Goal: Task Accomplishment & Management: Manage account settings

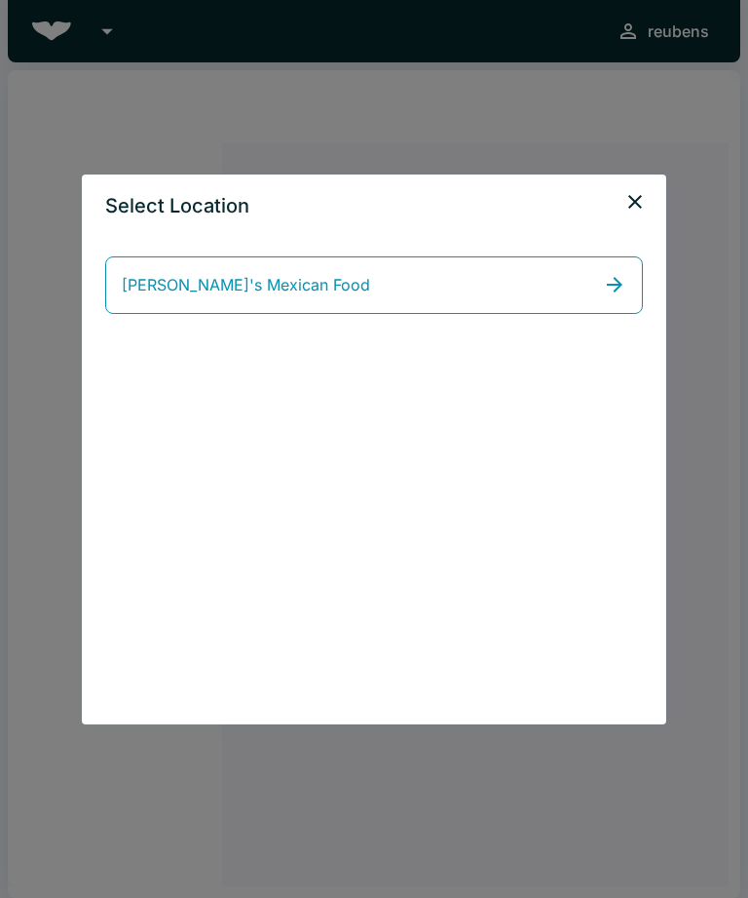
click at [476, 295] on link "[PERSON_NAME]'s Mexican Food" at bounding box center [374, 285] width 538 height 58
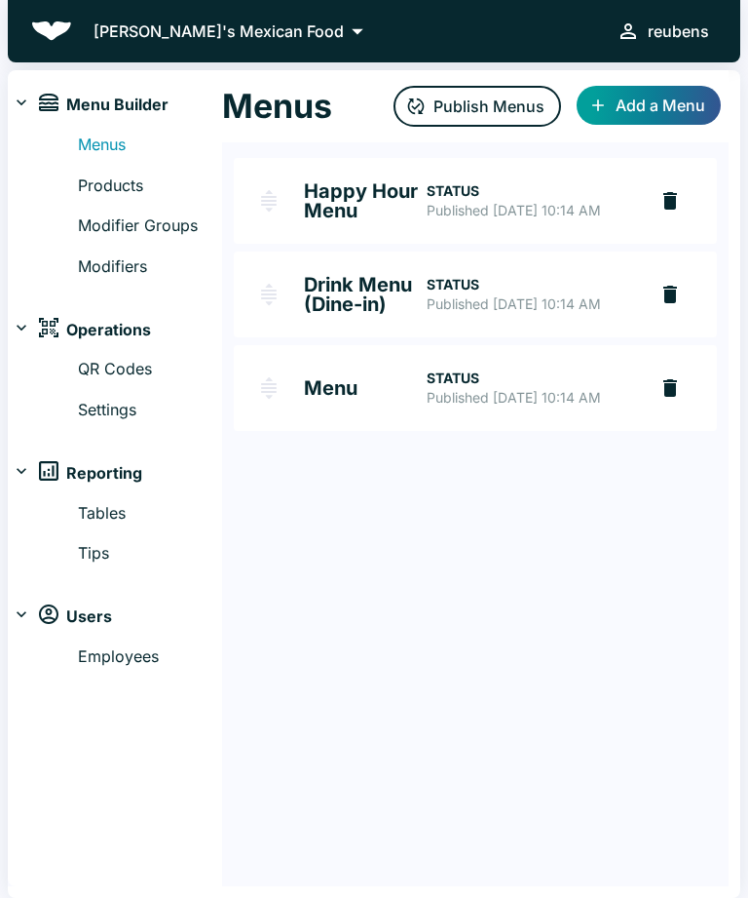
click at [126, 259] on link "Modifiers" at bounding box center [150, 266] width 144 height 25
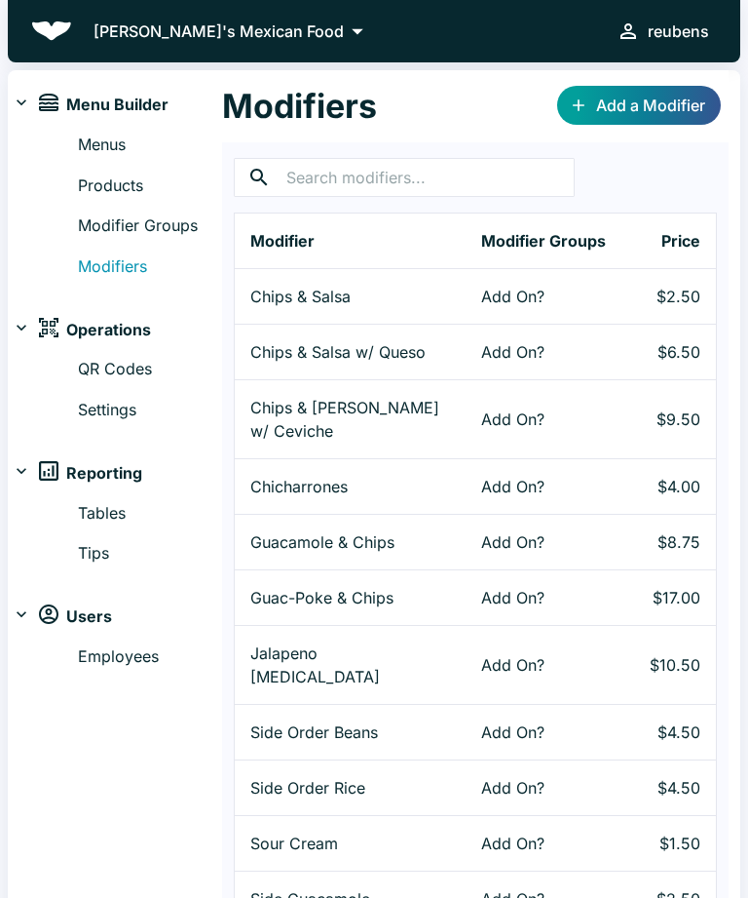
click at [172, 221] on link "Modifier Groups" at bounding box center [150, 225] width 144 height 25
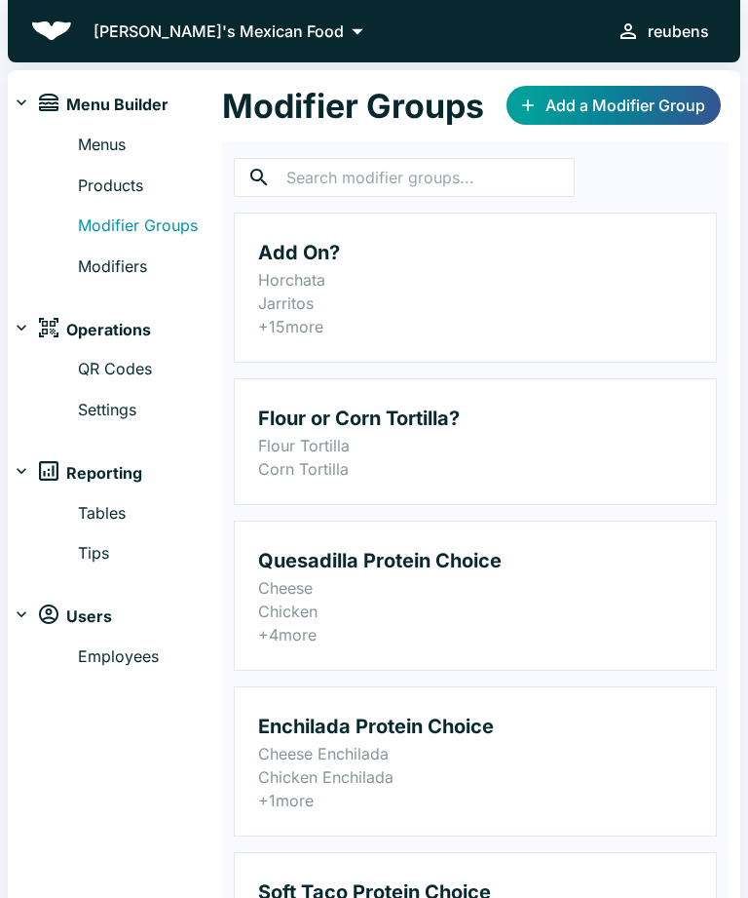
click at [467, 185] on input "text" at bounding box center [431, 177] width 288 height 39
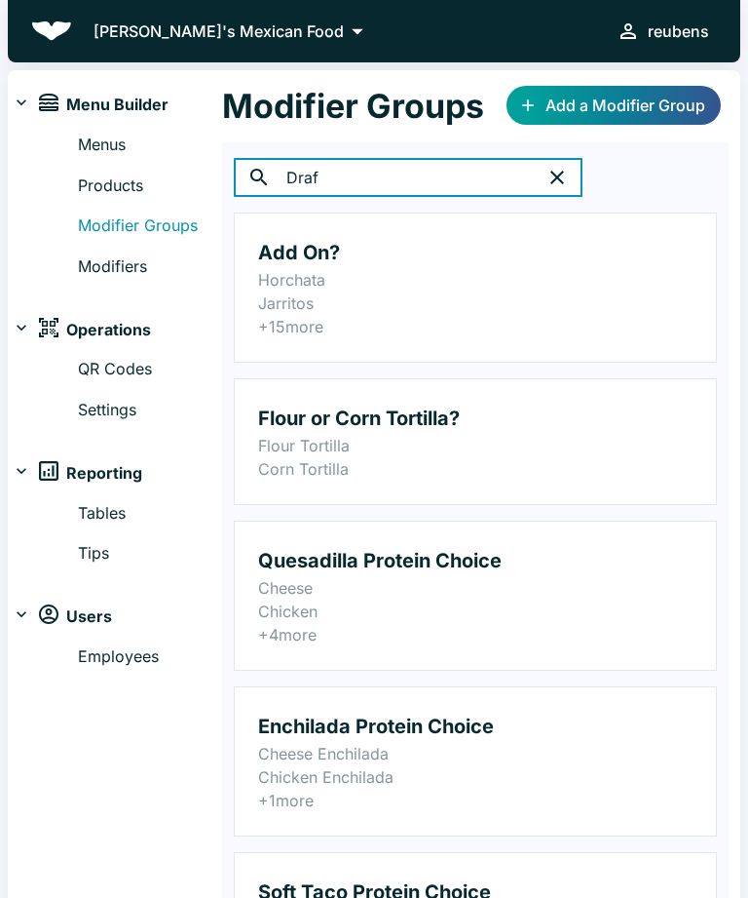
type input "Draft"
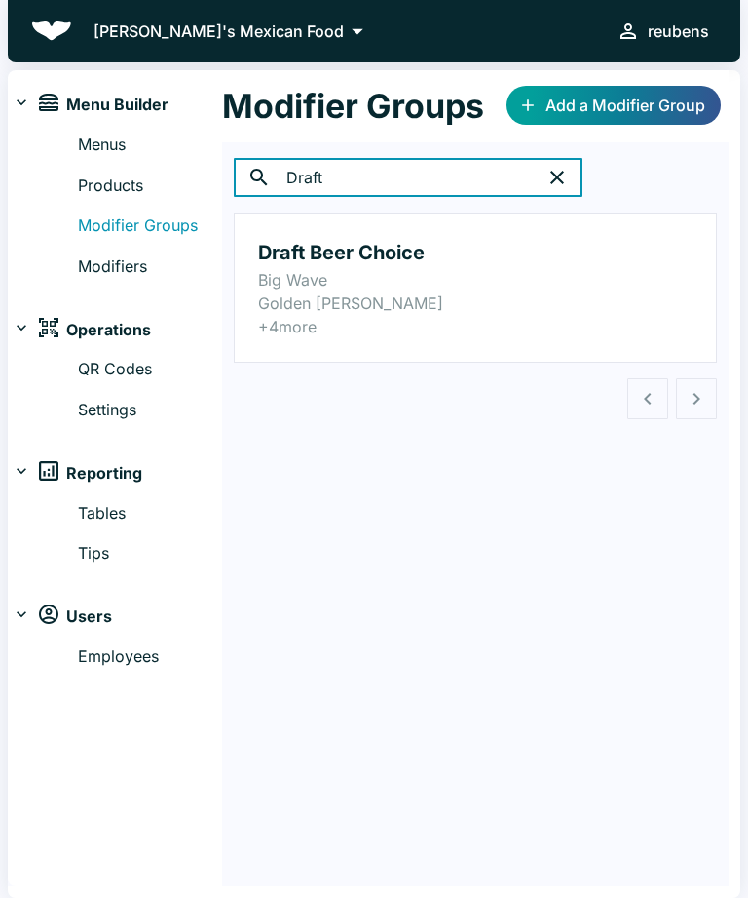
click at [367, 273] on p "Big Wave" at bounding box center [475, 279] width 435 height 23
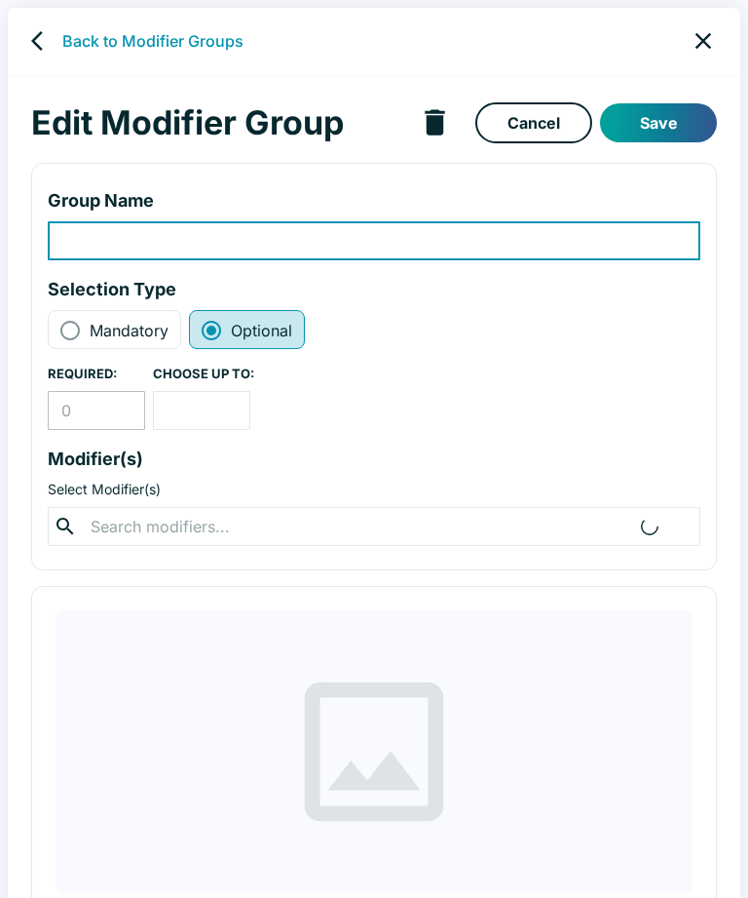
type input "Draft Beer Choice"
radio input "true"
radio input "false"
type input "1"
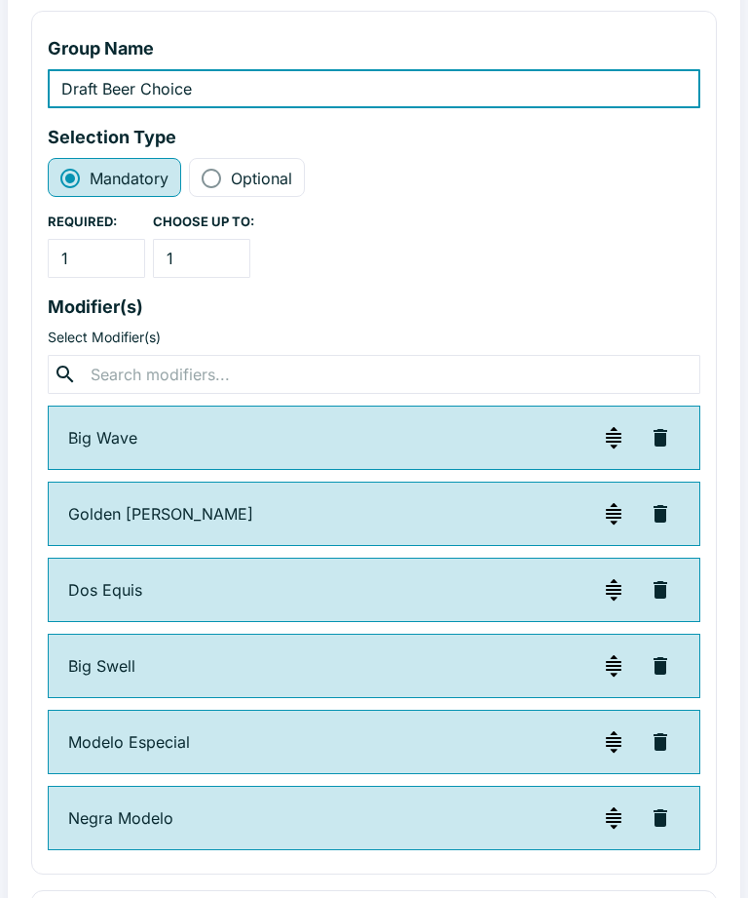
scroll to position [153, 0]
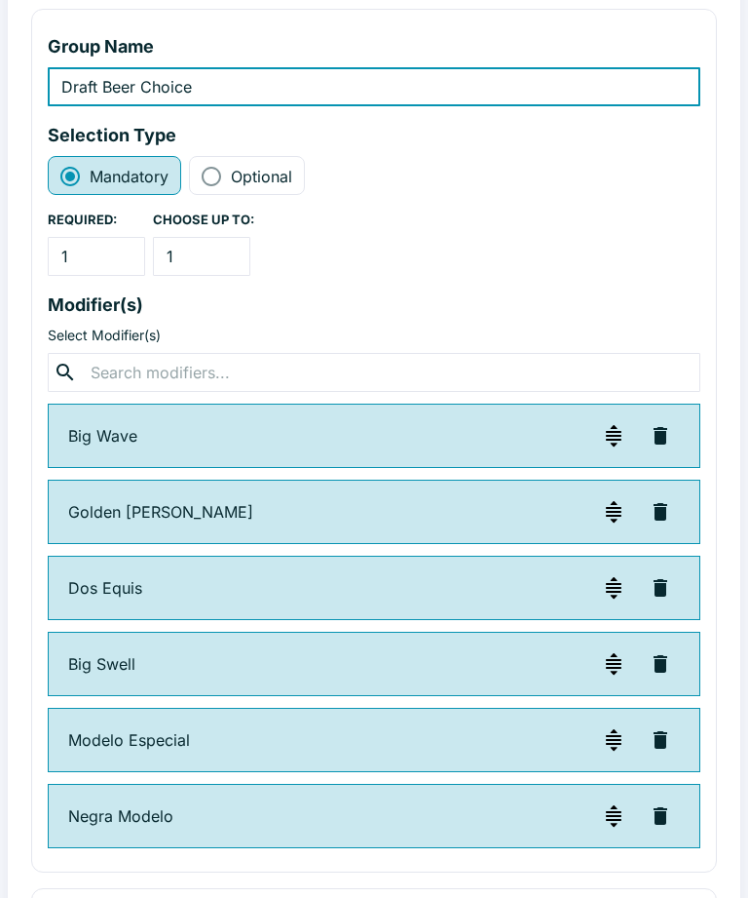
click at [649, 729] on icon "button" at bounding box center [660, 740] width 23 height 23
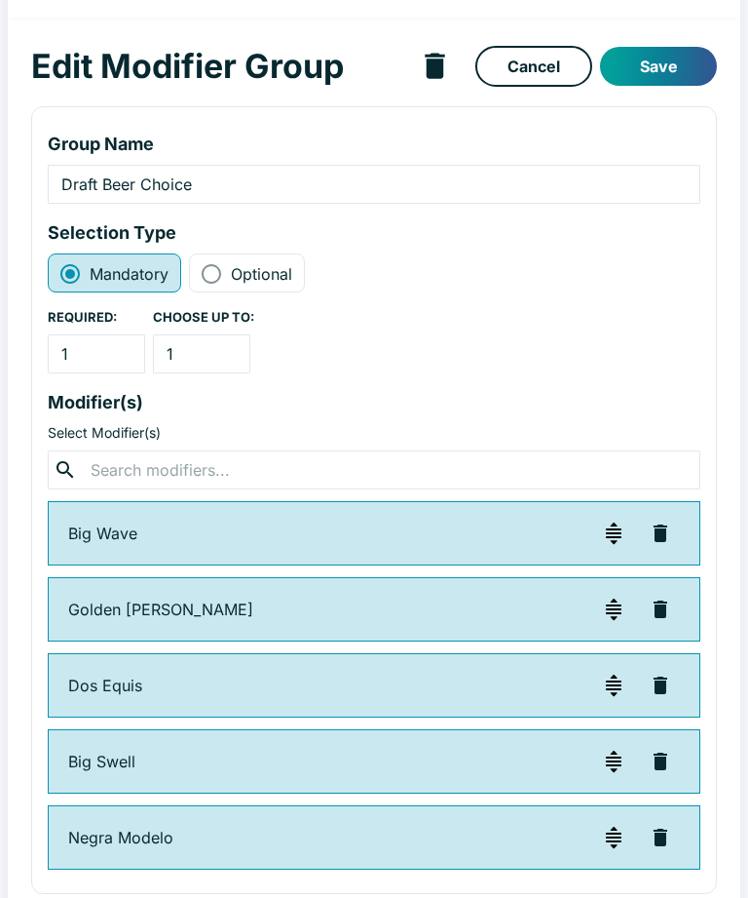
scroll to position [32, 0]
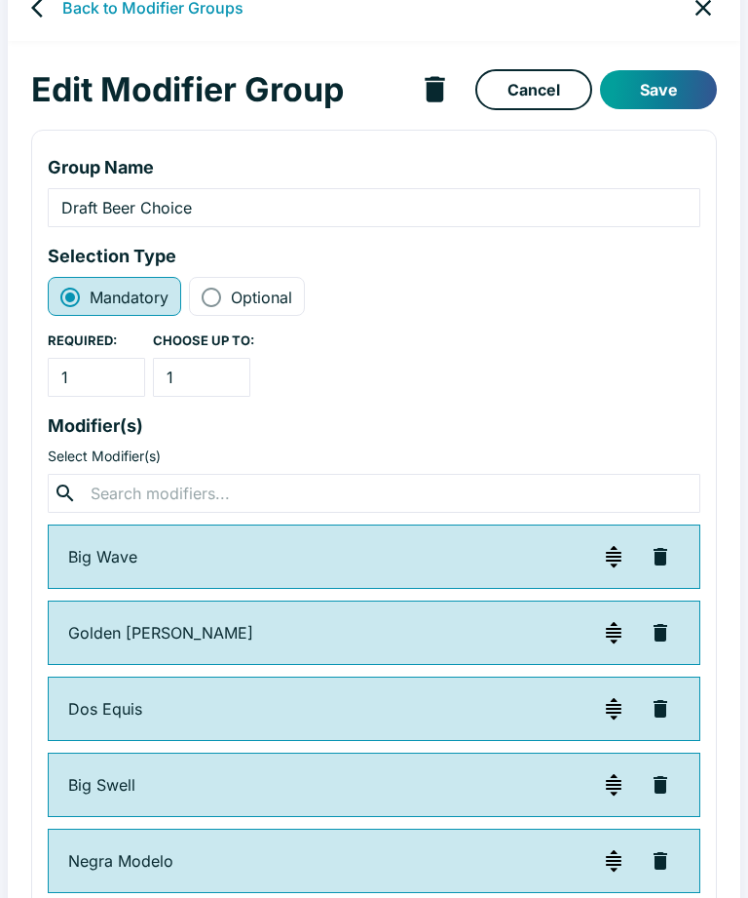
click at [687, 84] on button "Save" at bounding box center [658, 90] width 117 height 39
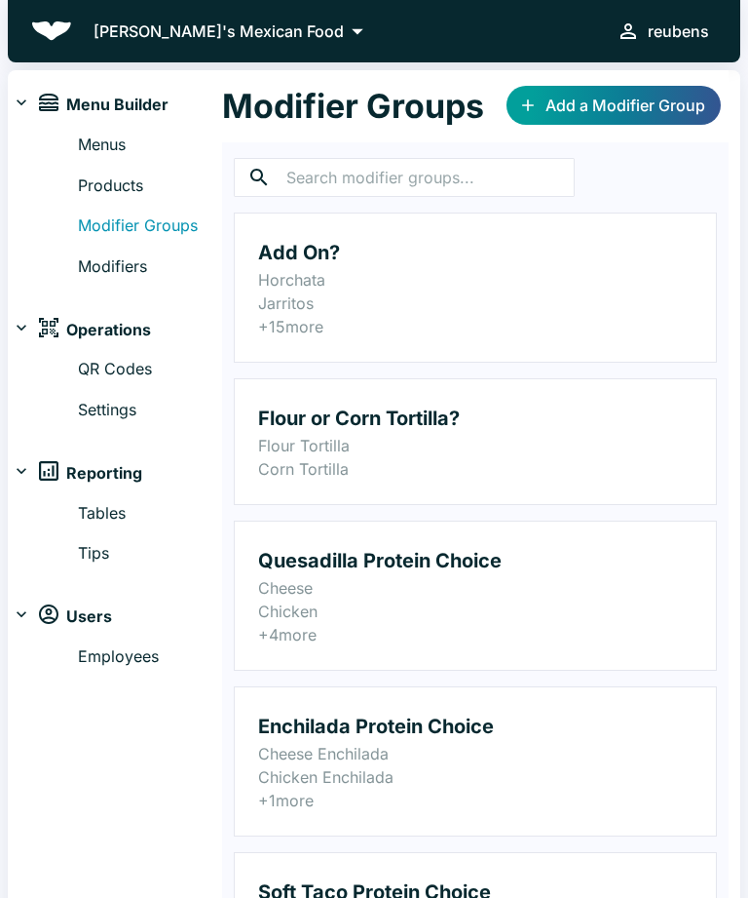
click at [129, 263] on link "Modifiers" at bounding box center [150, 266] width 144 height 25
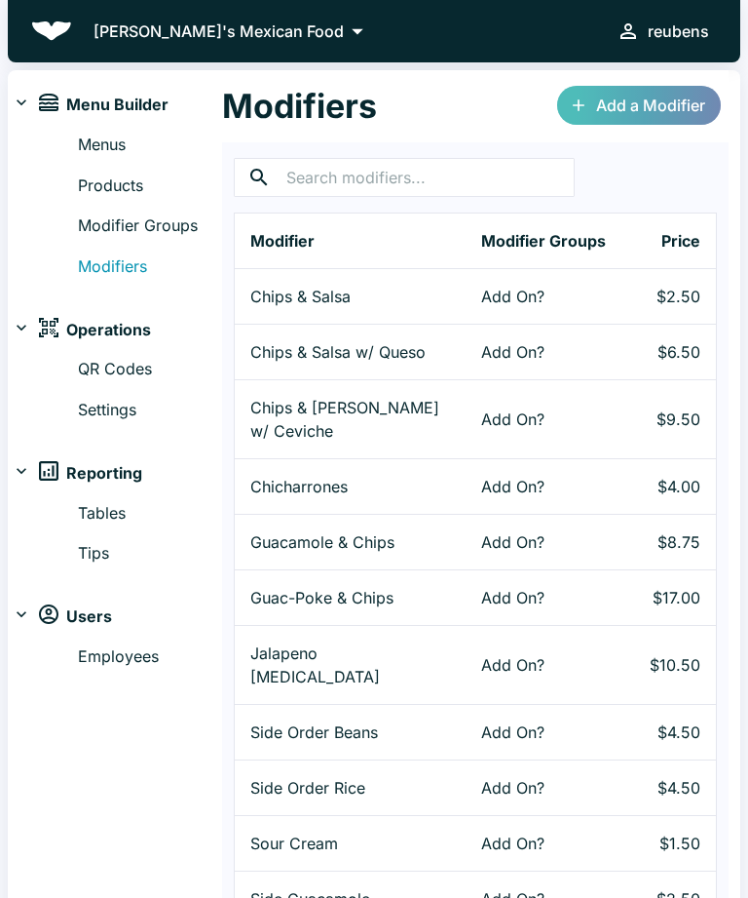
click at [672, 106] on link "Add a Modifier" at bounding box center [639, 105] width 164 height 39
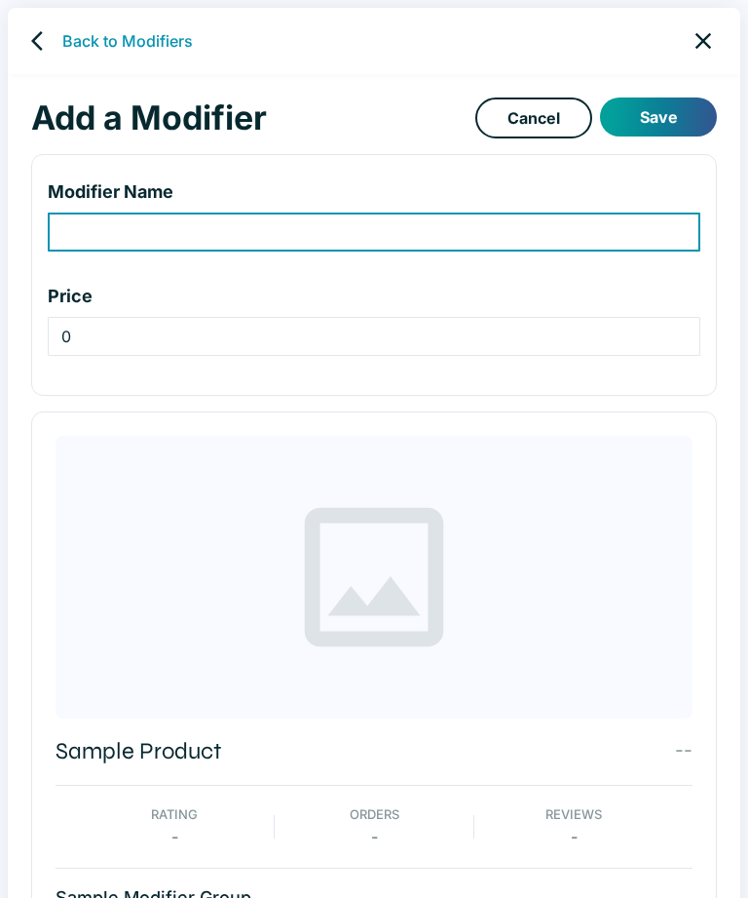
click at [404, 234] on input "modifier-name-input" at bounding box center [374, 231] width 653 height 39
type input "A"
type input "[GEOGRAPHIC_DATA]"
click at [686, 118] on button "Save" at bounding box center [658, 116] width 117 height 39
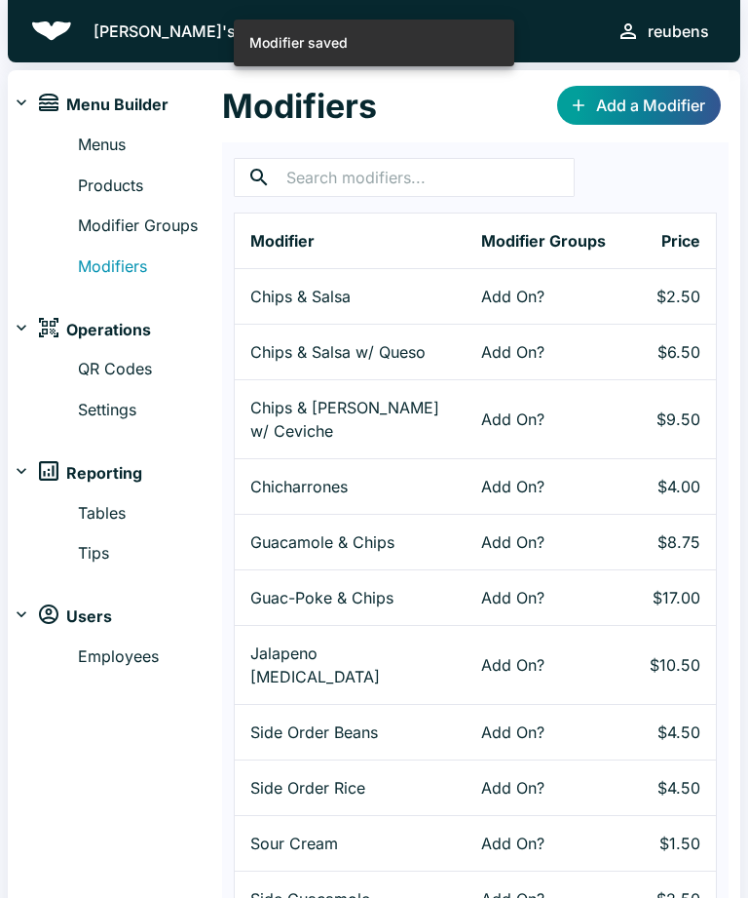
click at [170, 222] on link "Modifier Groups" at bounding box center [150, 225] width 144 height 25
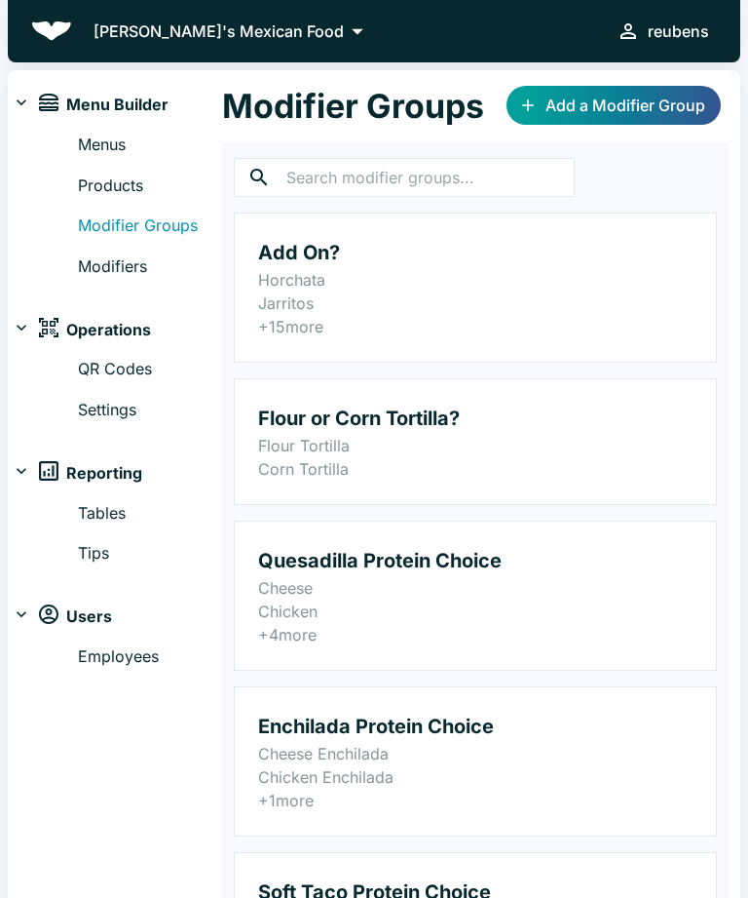
click at [472, 179] on input "text" at bounding box center [431, 177] width 288 height 39
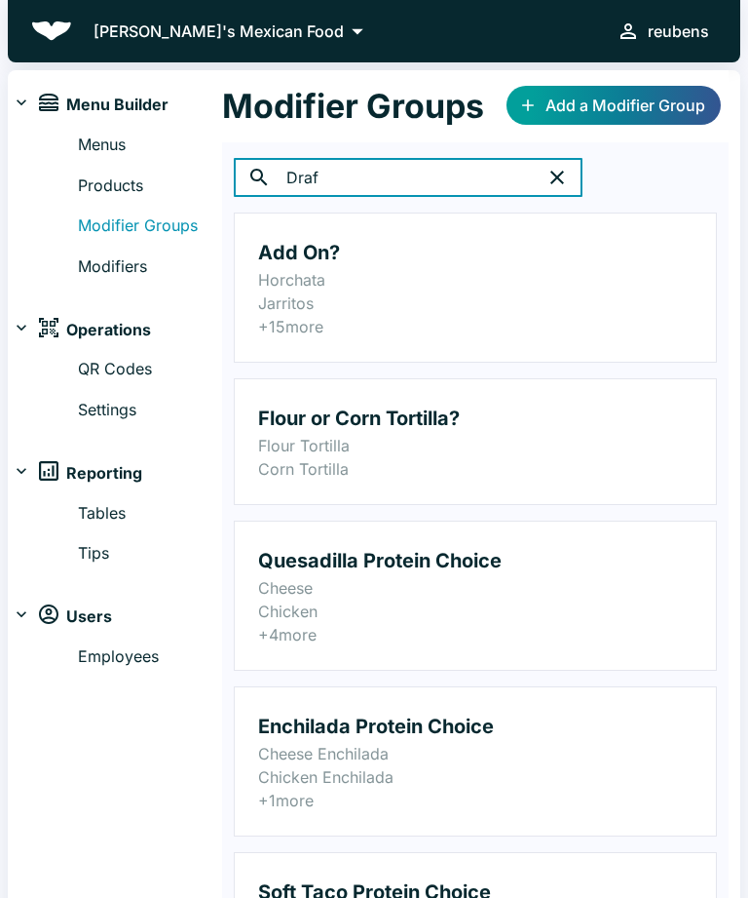
type input "Draft"
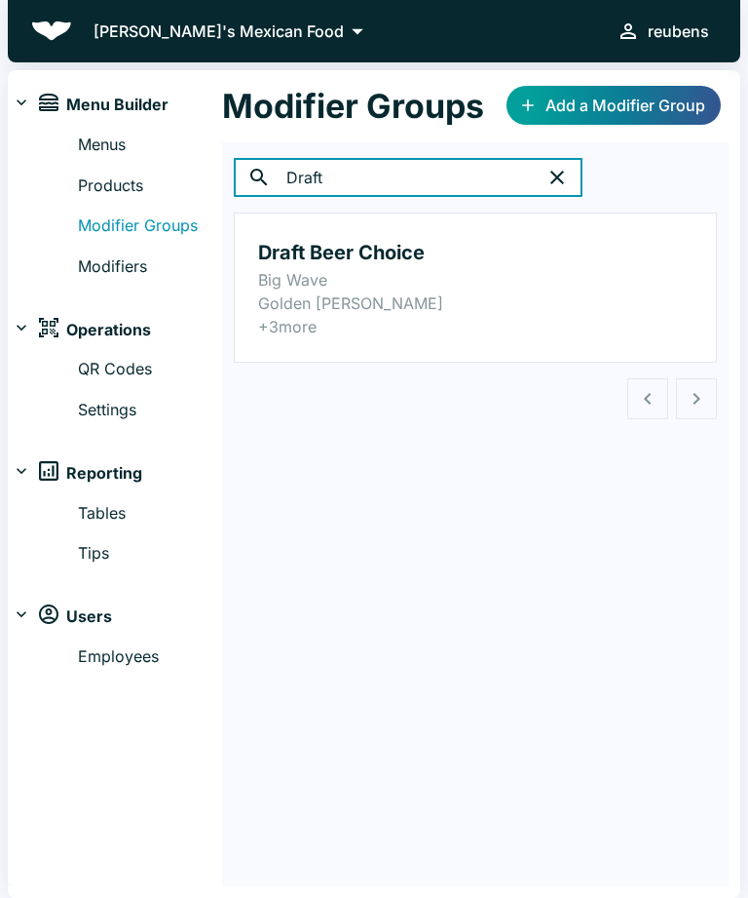
click at [480, 264] on h2 "Draft Beer Choice" at bounding box center [475, 252] width 435 height 31
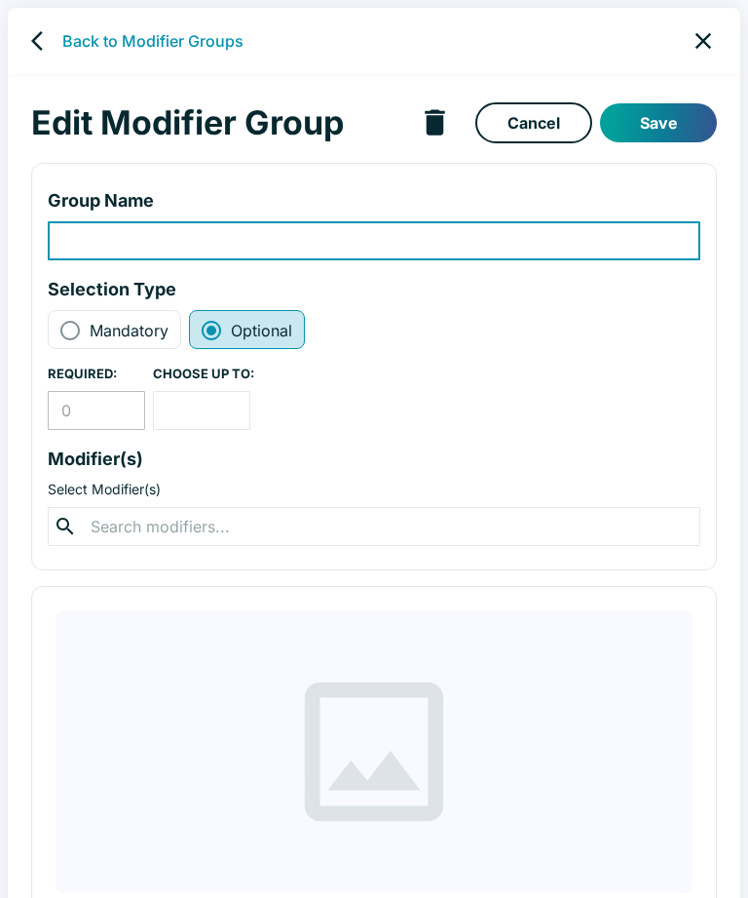
type input "Draft Beer Choice"
radio input "true"
radio input "false"
type input "1"
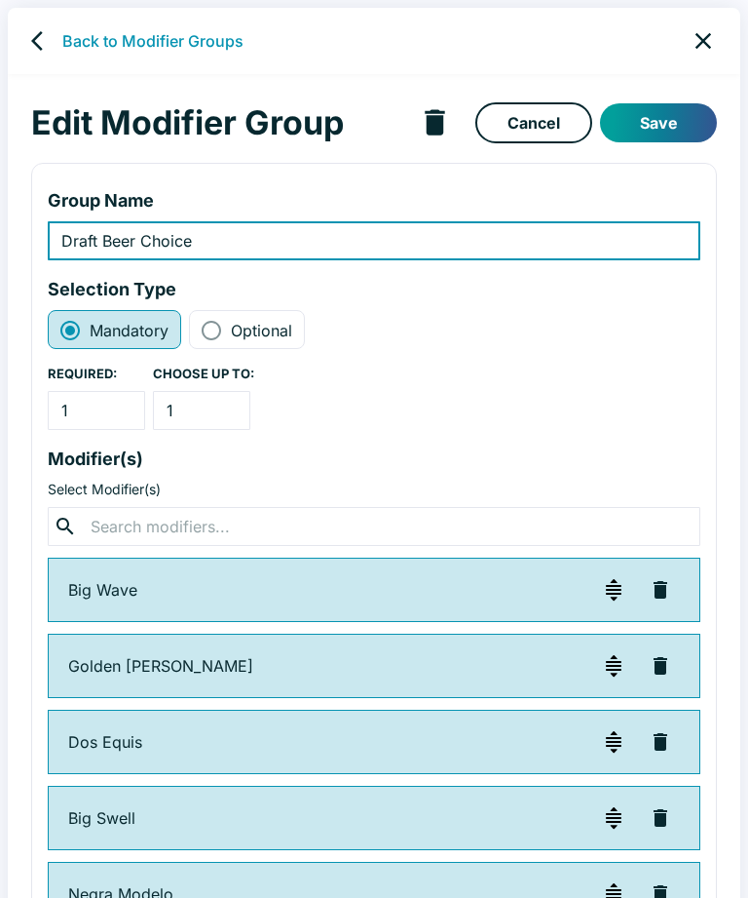
click at [51, 48] on icon "back" at bounding box center [42, 40] width 23 height 23
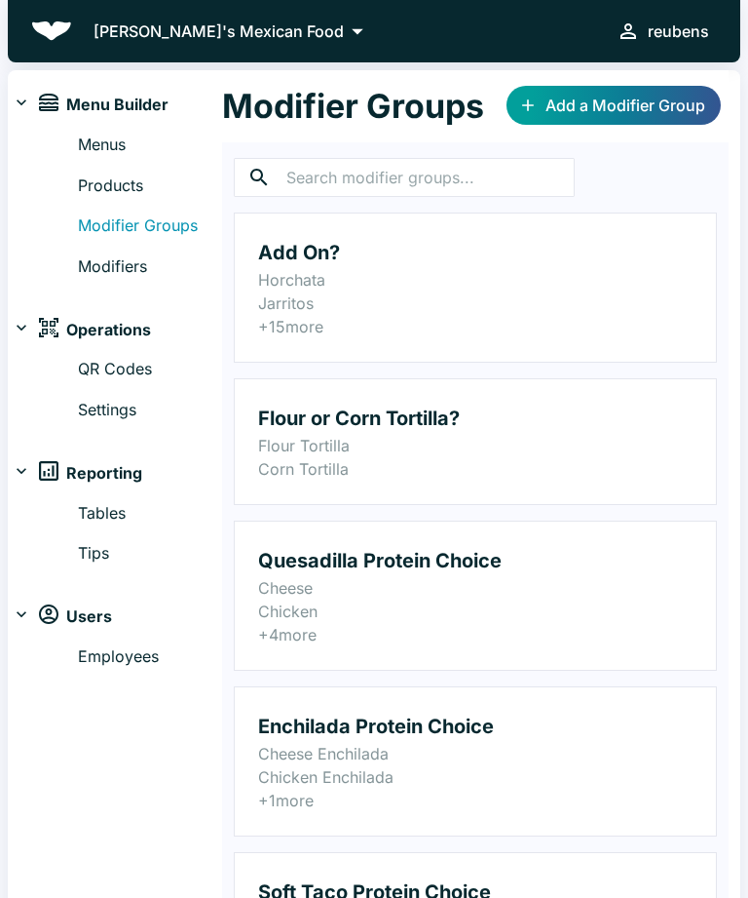
click at [178, 229] on link "Modifier Groups" at bounding box center [150, 225] width 144 height 25
click at [486, 185] on input "text" at bounding box center [431, 177] width 288 height 39
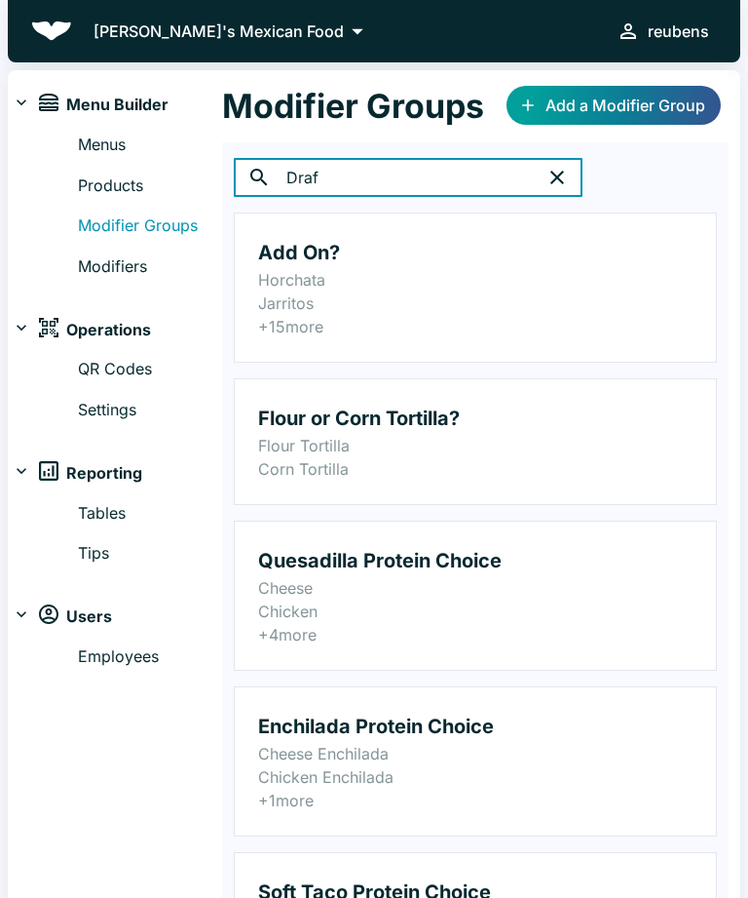
type input "Draft"
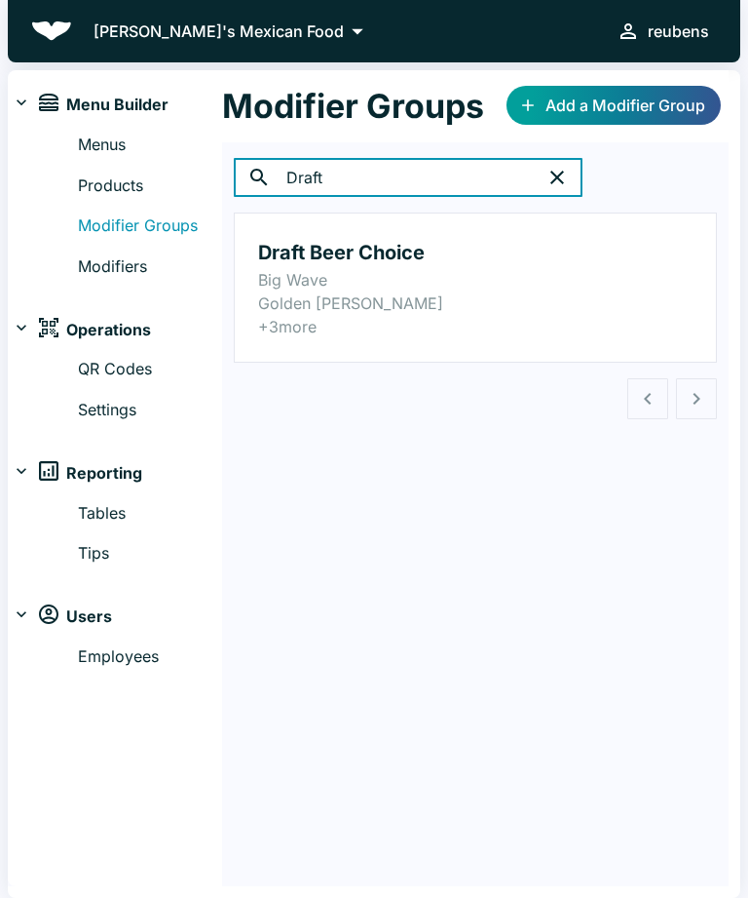
click at [506, 268] on p "Big Wave" at bounding box center [475, 279] width 435 height 23
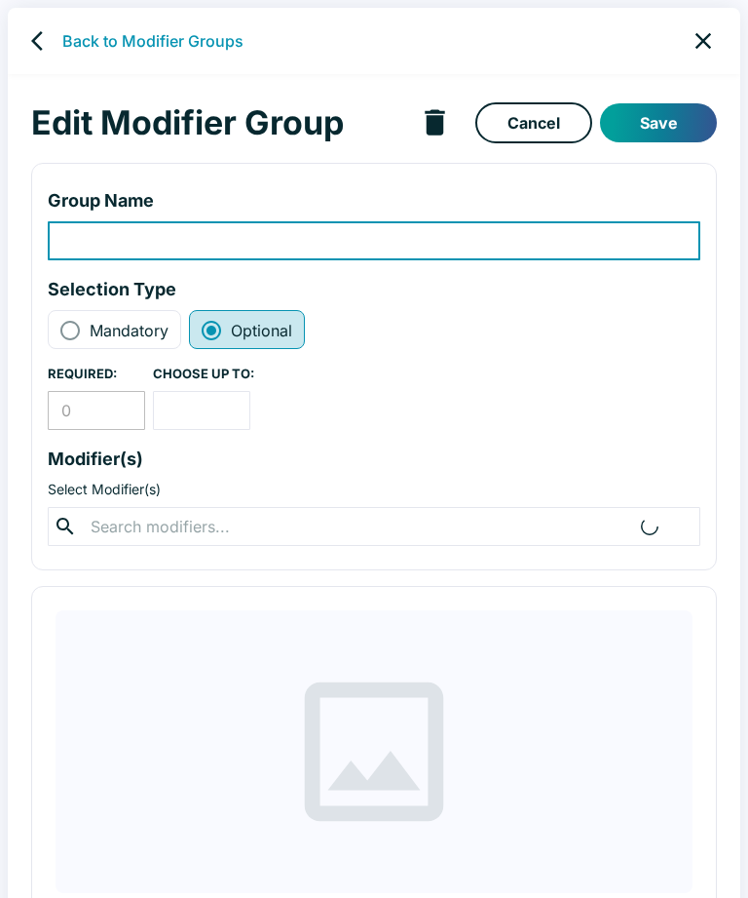
type input "Draft Beer Choice"
radio input "true"
radio input "false"
type input "1"
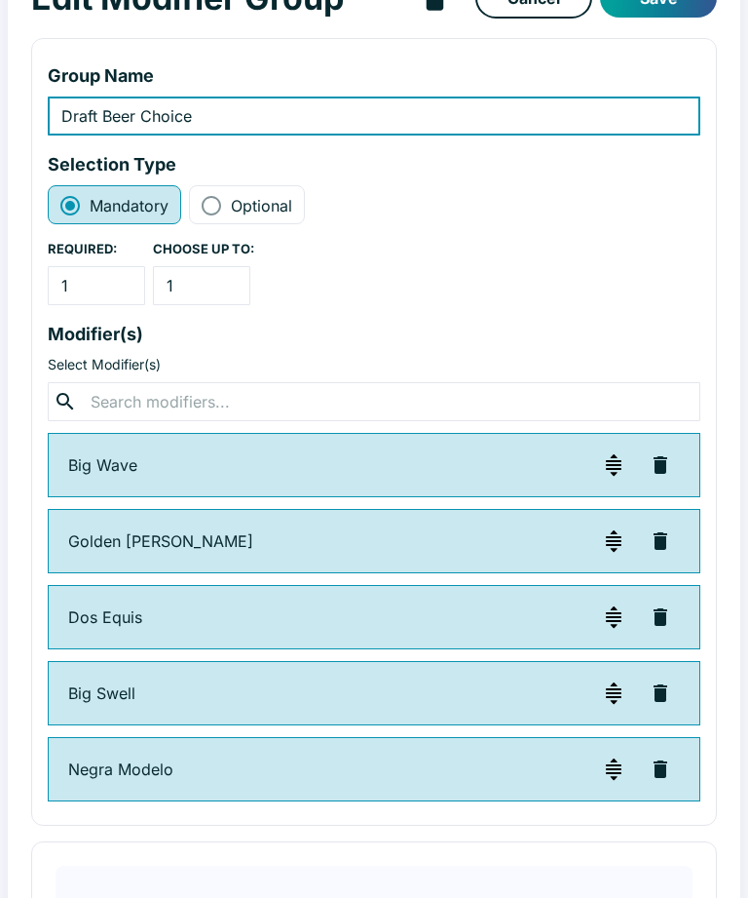
scroll to position [124, 0]
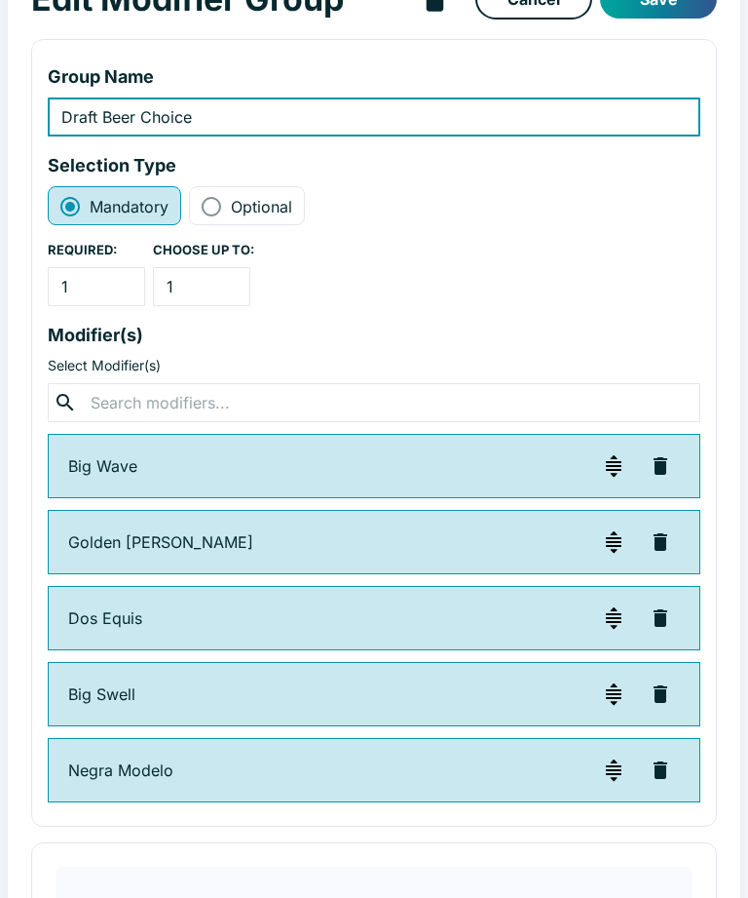
click at [379, 415] on input "text" at bounding box center [374, 402] width 578 height 27
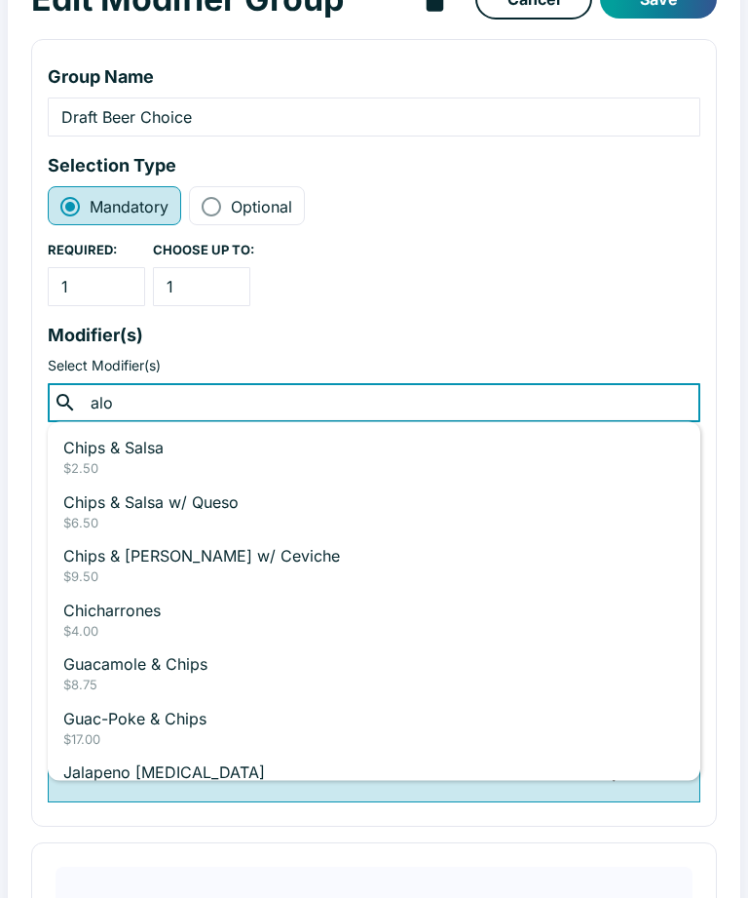
type input "aloh"
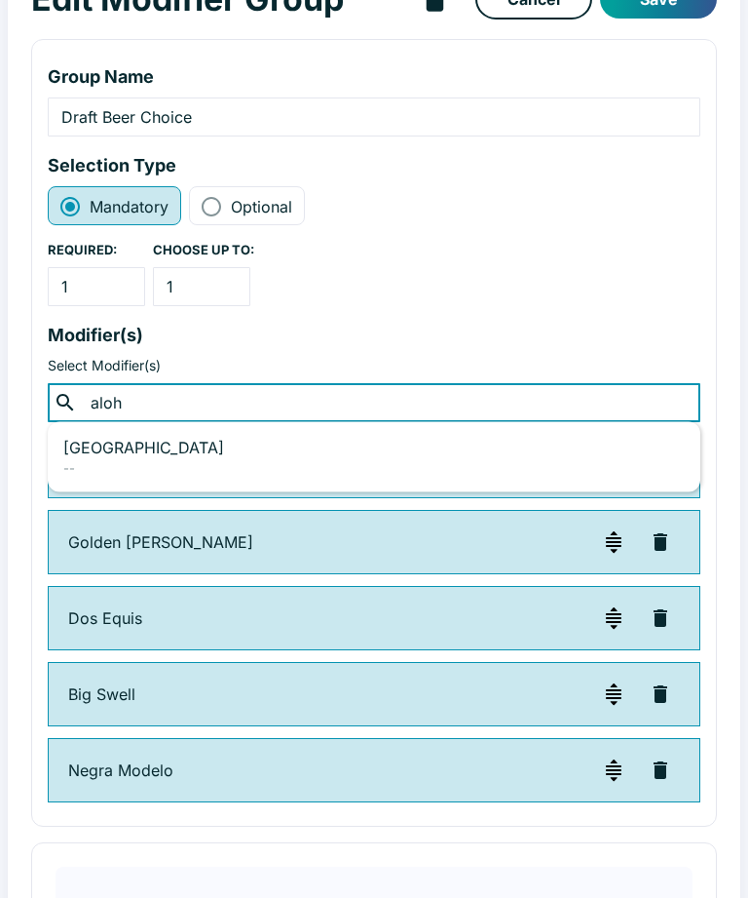
click at [184, 457] on p "[GEOGRAPHIC_DATA]" at bounding box center [374, 447] width 622 height 23
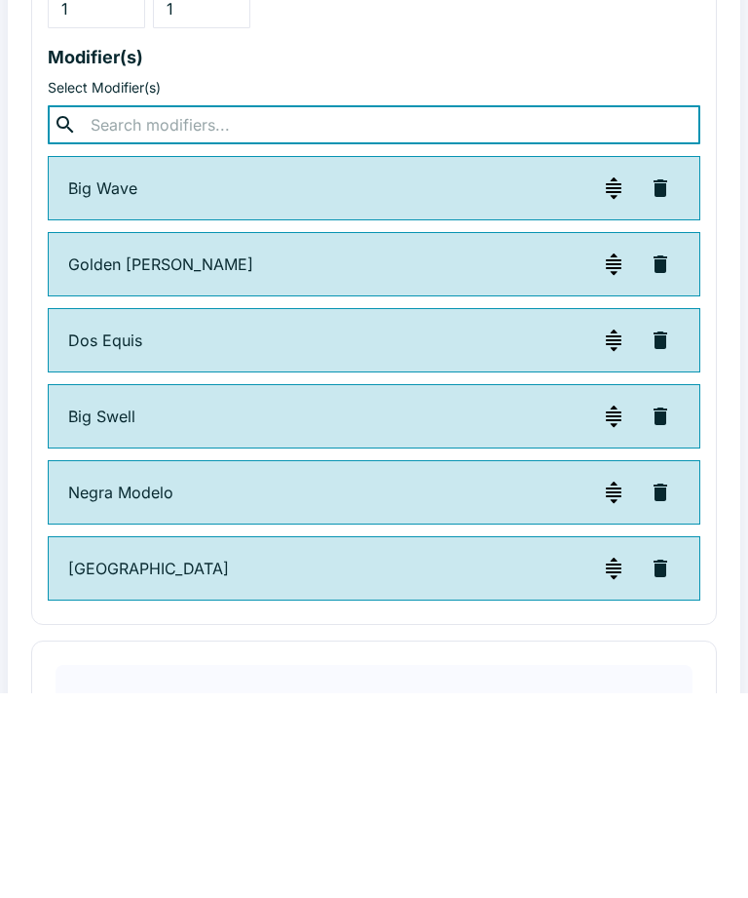
scroll to position [0, 0]
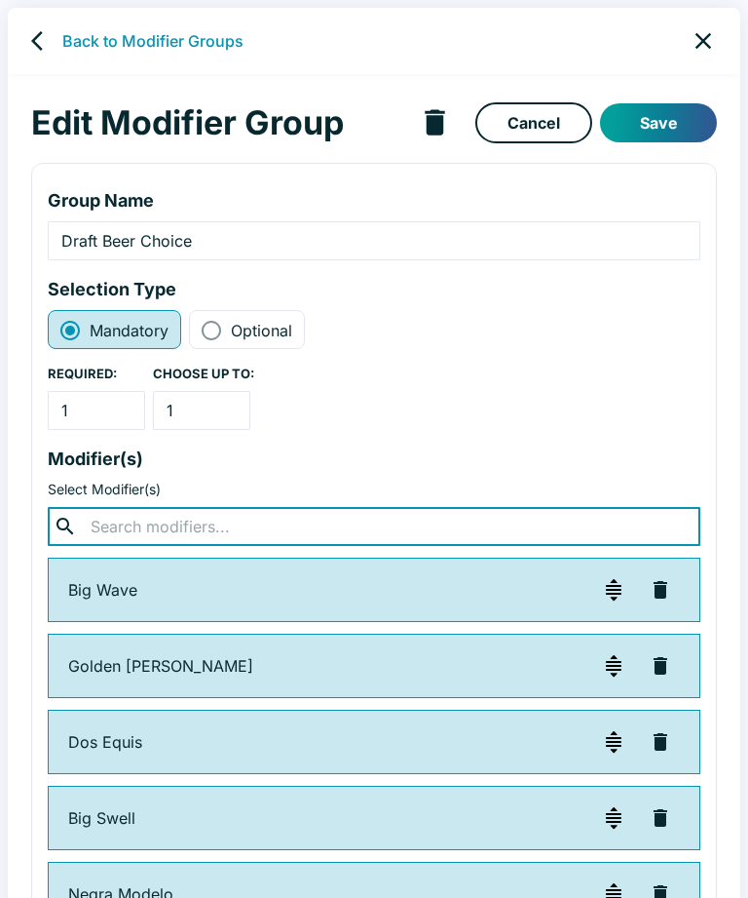
click at [678, 116] on button "Save" at bounding box center [658, 122] width 117 height 39
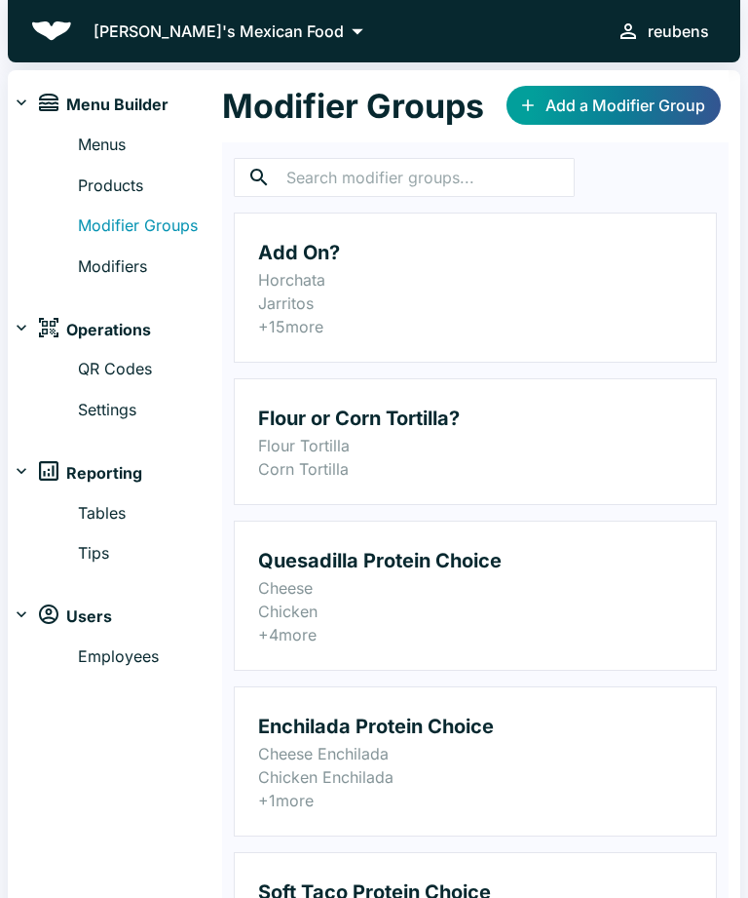
click at [113, 153] on link "Menus" at bounding box center [150, 145] width 144 height 25
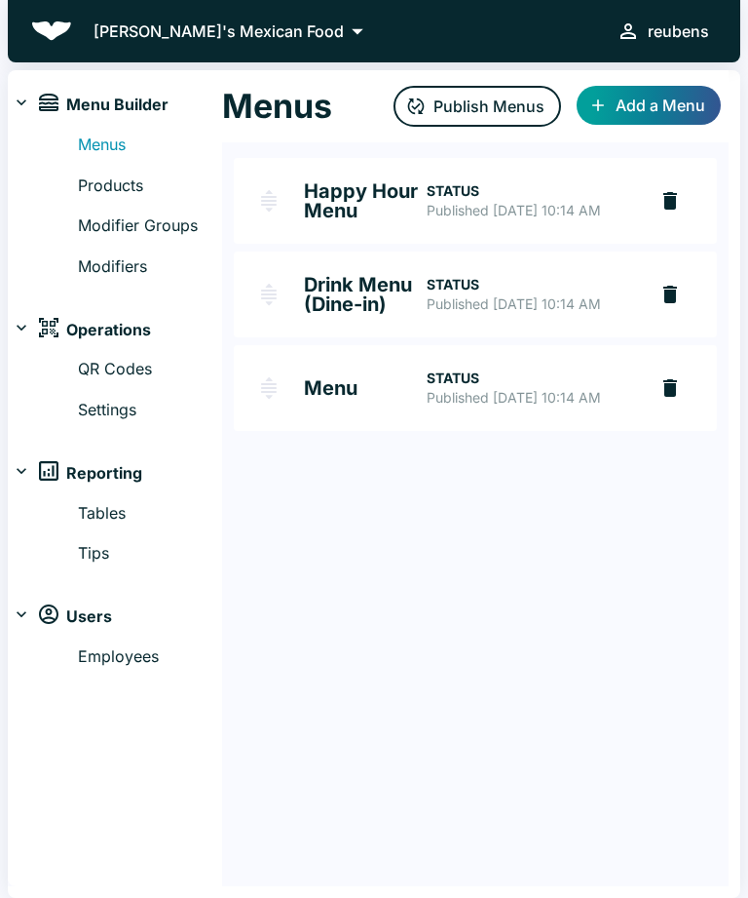
click at [499, 91] on button "Publish Menus" at bounding box center [478, 106] width 168 height 41
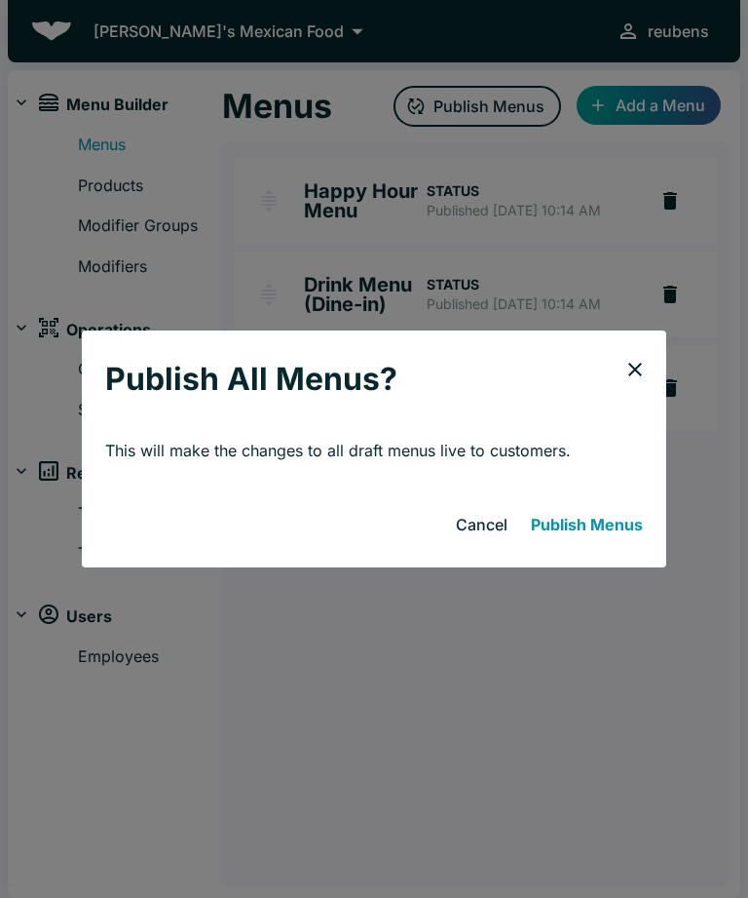
click at [634, 534] on button "Publish Menus" at bounding box center [587, 524] width 128 height 39
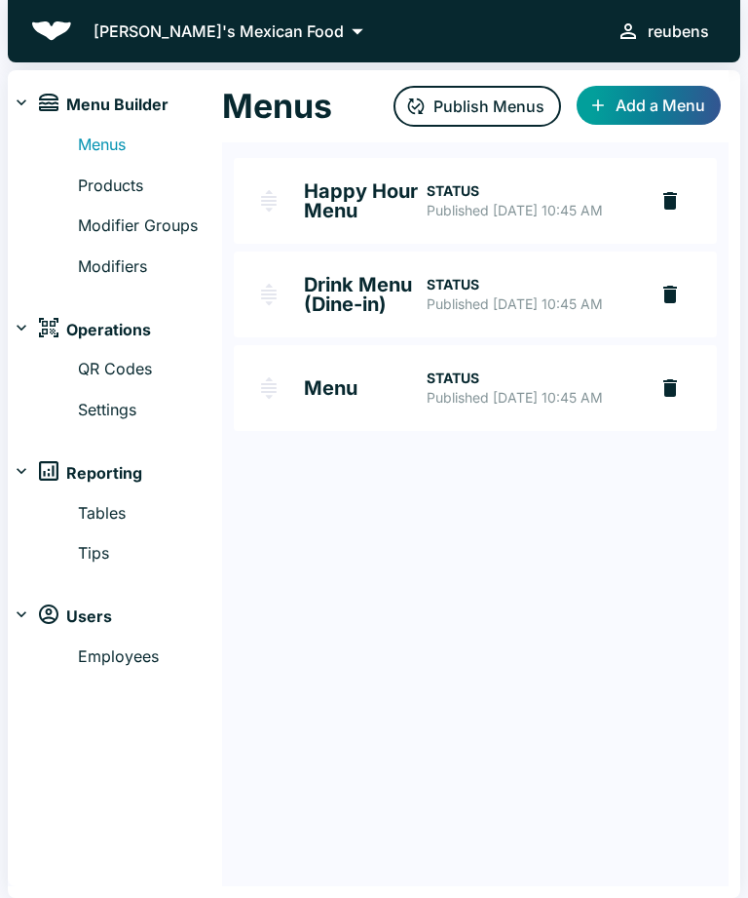
click at [134, 179] on link "Products" at bounding box center [150, 185] width 144 height 25
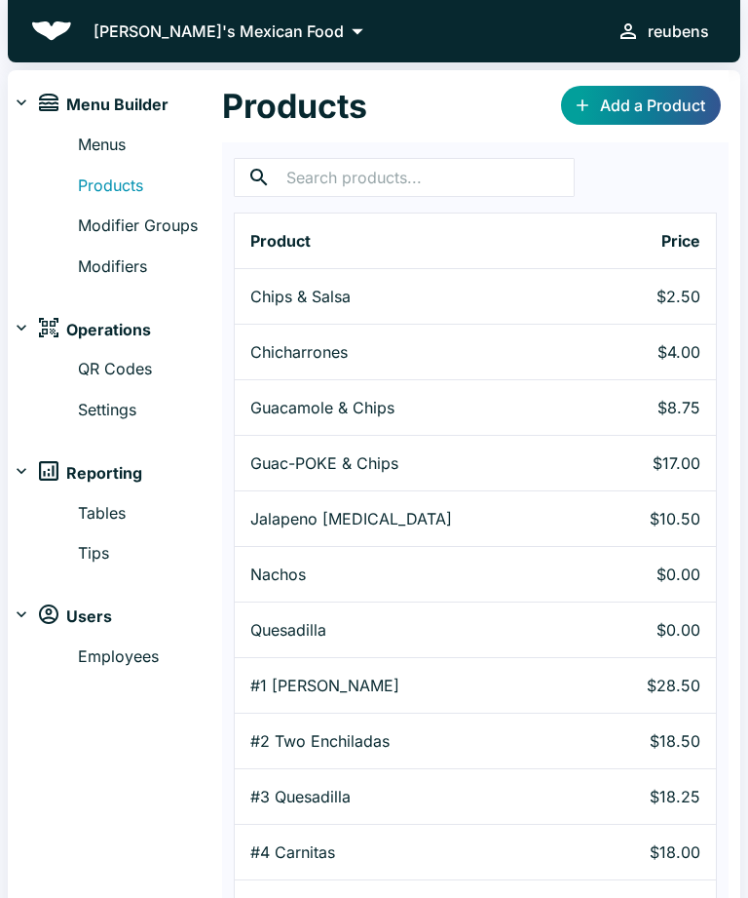
click at [687, 90] on link "Add a Product" at bounding box center [641, 105] width 160 height 39
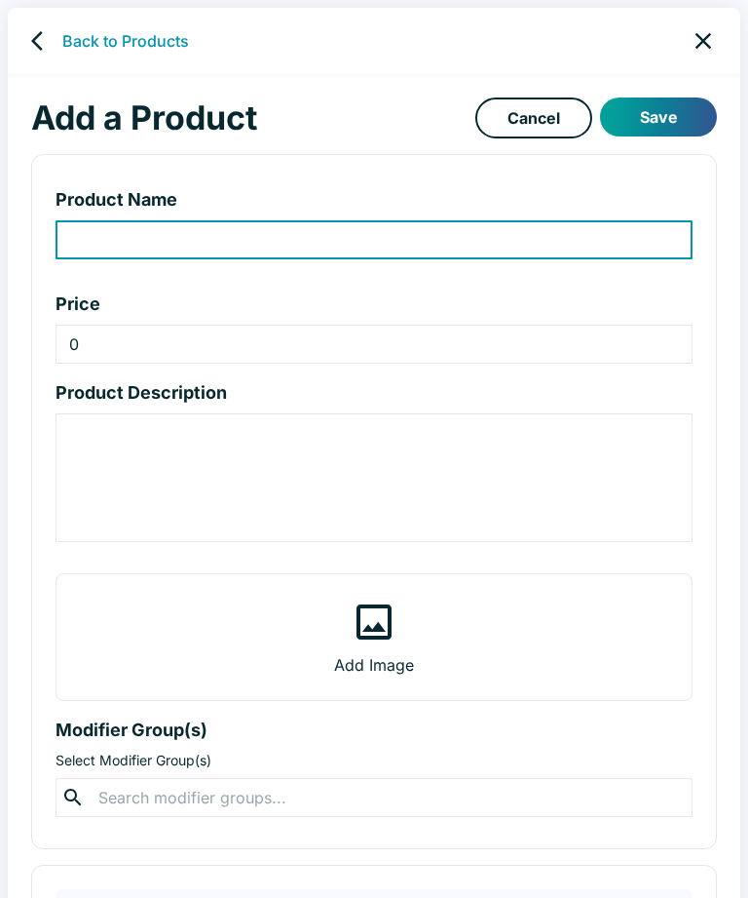
click at [577, 242] on input "product-name-input" at bounding box center [374, 239] width 637 height 39
click at [712, 32] on icon "close" at bounding box center [703, 40] width 27 height 27
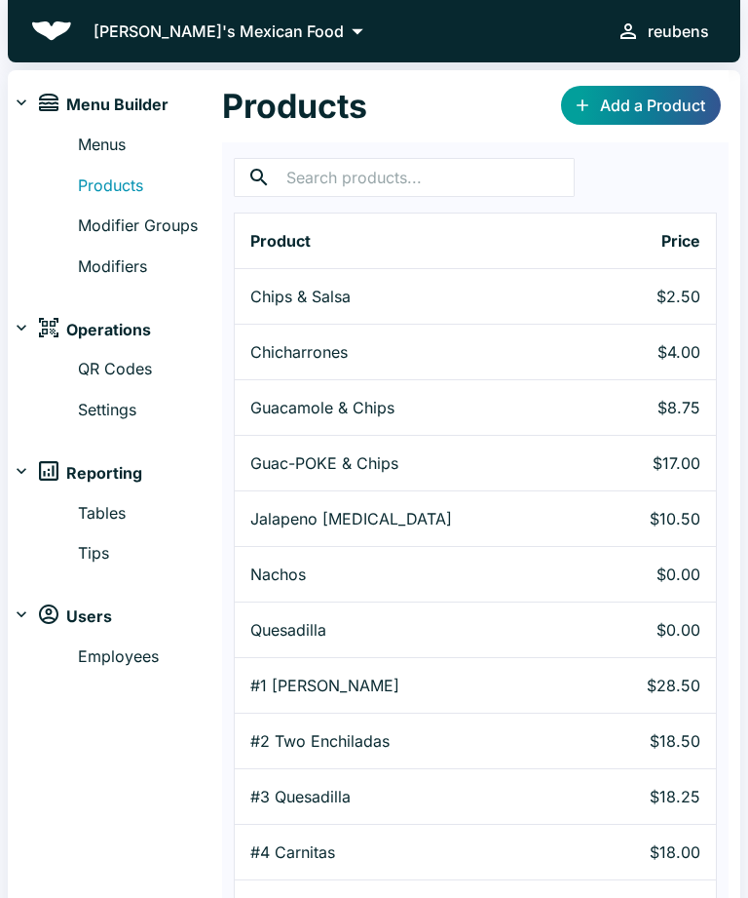
click at [126, 151] on link "Menus" at bounding box center [150, 145] width 144 height 25
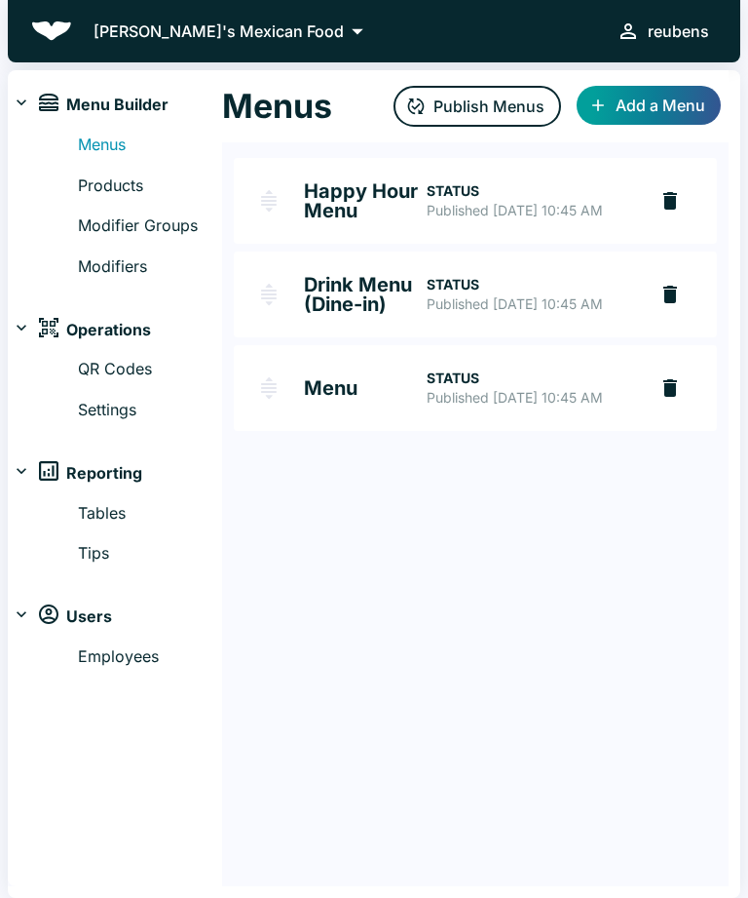
click at [546, 407] on p "Published [DATE] 10:45 AM" at bounding box center [529, 397] width 205 height 19
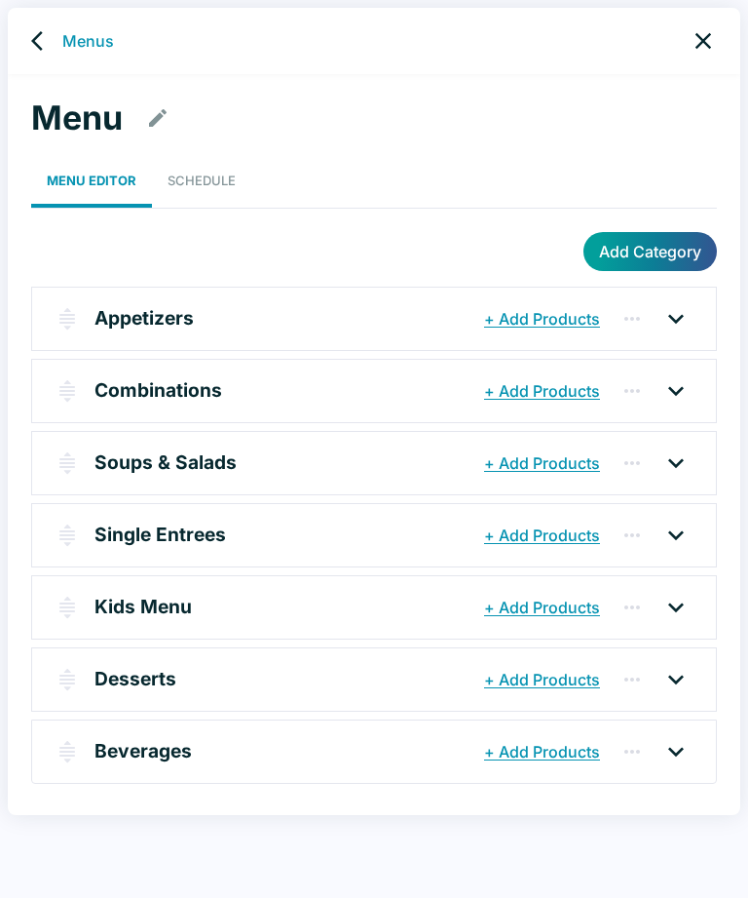
scroll to position [8, 0]
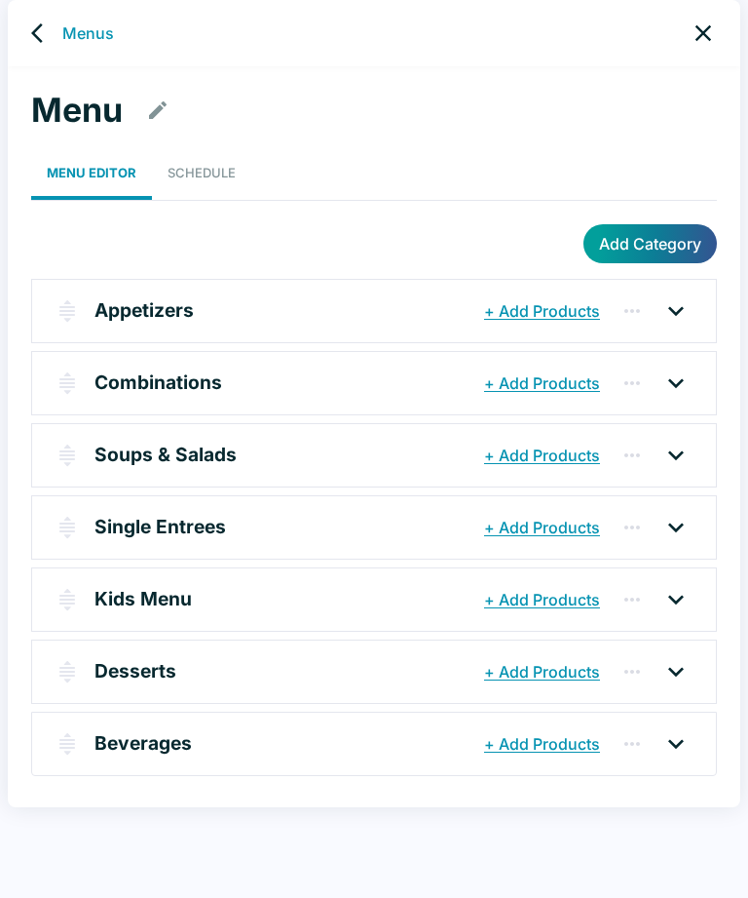
click at [703, 42] on icon "close" at bounding box center [703, 32] width 27 height 27
